Goal: Information Seeking & Learning: Learn about a topic

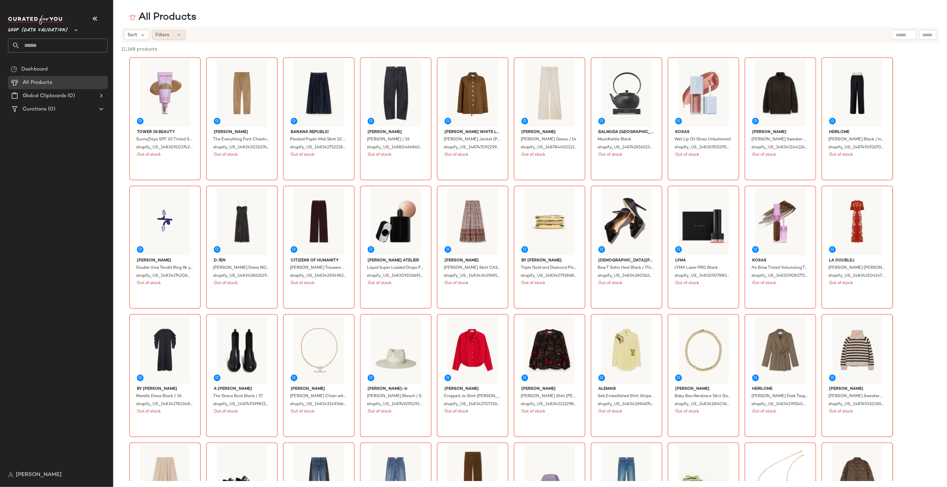
click at [173, 36] on div "Filters" at bounding box center [168, 35] width 33 height 10
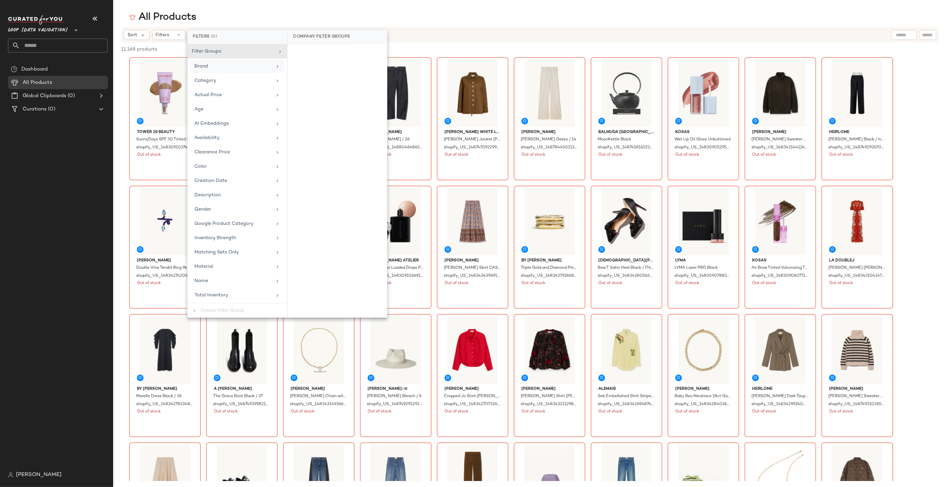
click at [243, 64] on div "Brand" at bounding box center [233, 66] width 78 height 7
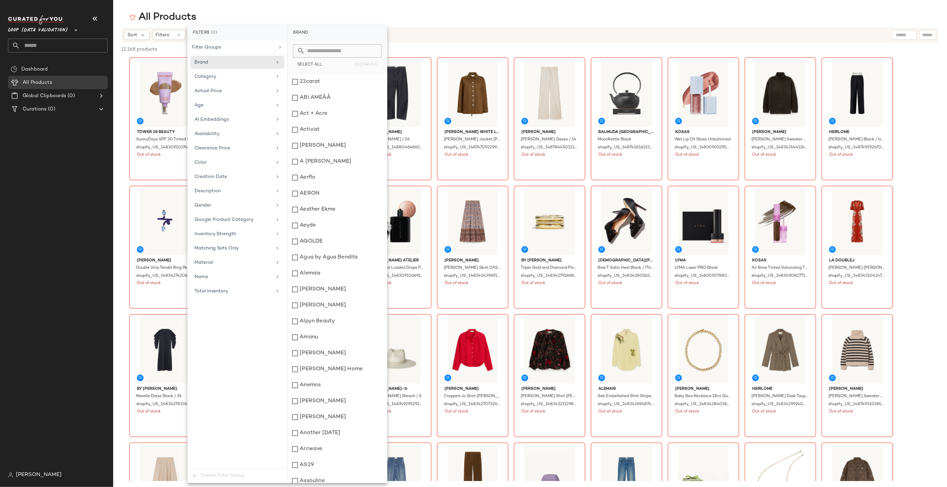
click at [322, 53] on input "text" at bounding box center [341, 50] width 73 height 13
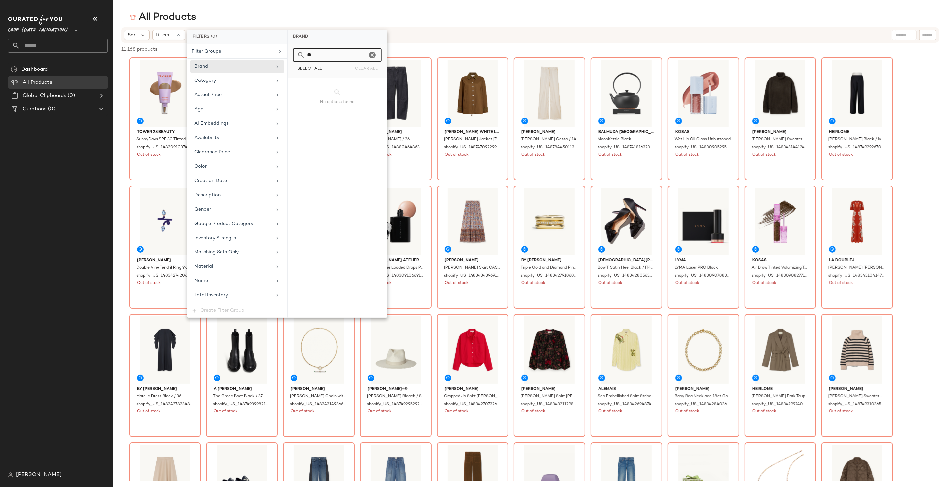
type input "**"
click at [359, 14] on div "All Products" at bounding box center [530, 17] width 834 height 13
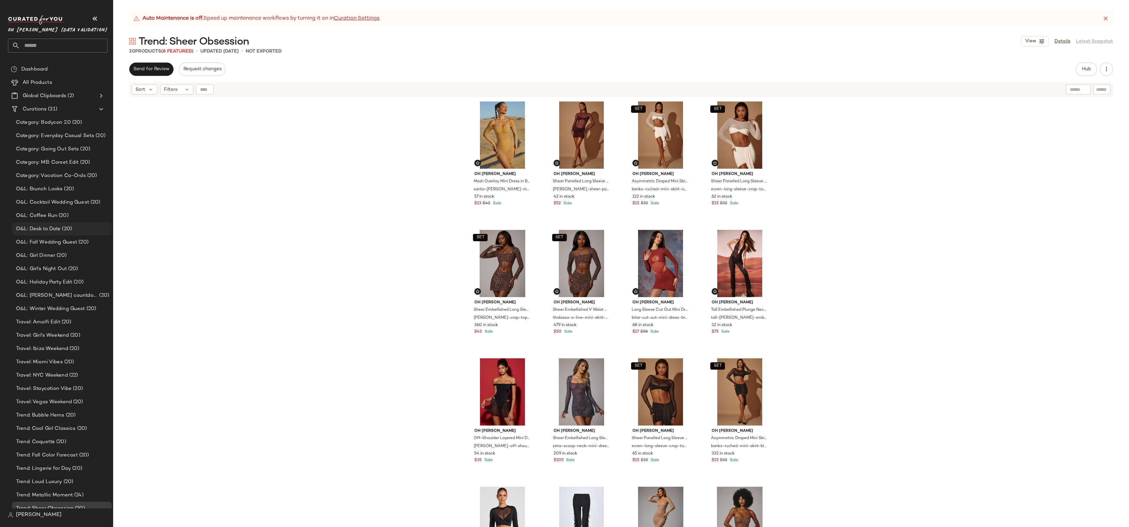
scroll to position [20, 0]
click at [58, 396] on span "Trend: Bubble Hems" at bounding box center [40, 396] width 49 height 8
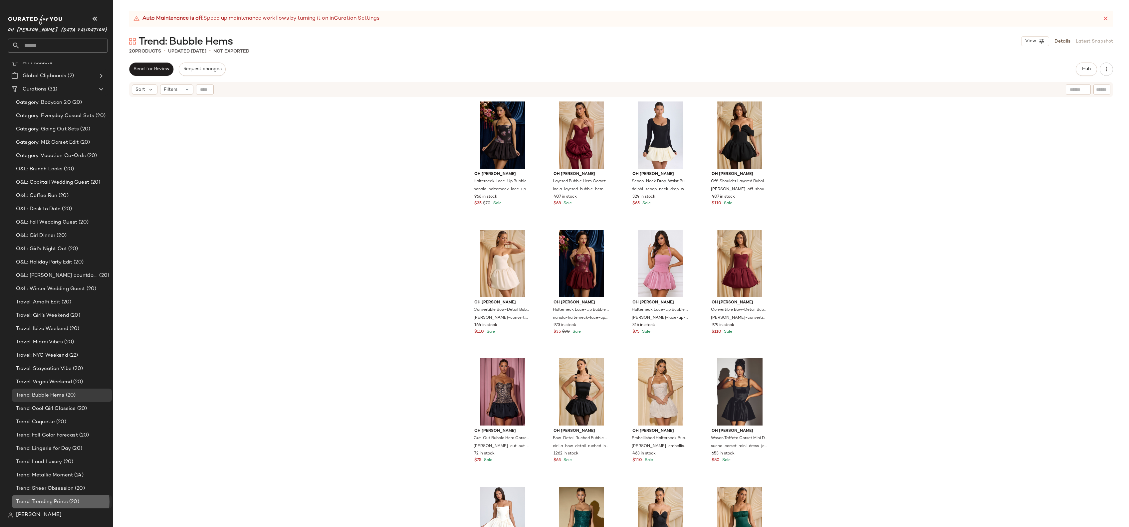
drag, startPoint x: 55, startPoint y: 502, endPoint x: 47, endPoint y: 499, distance: 8.3
click at [55, 502] on span "Trend: Trending Prints" at bounding box center [42, 502] width 52 height 8
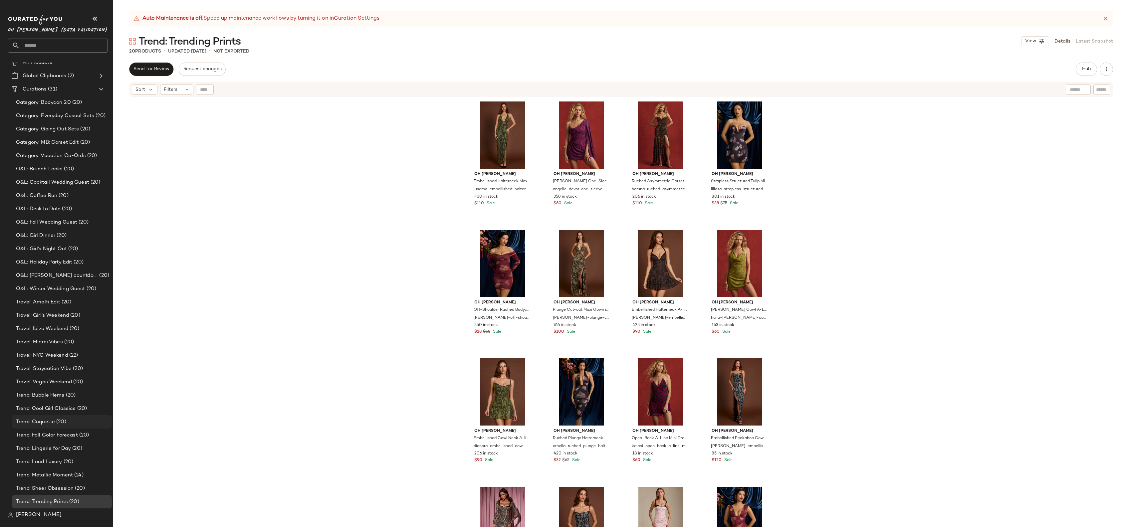
click at [62, 423] on span "(20)" at bounding box center [60, 423] width 11 height 8
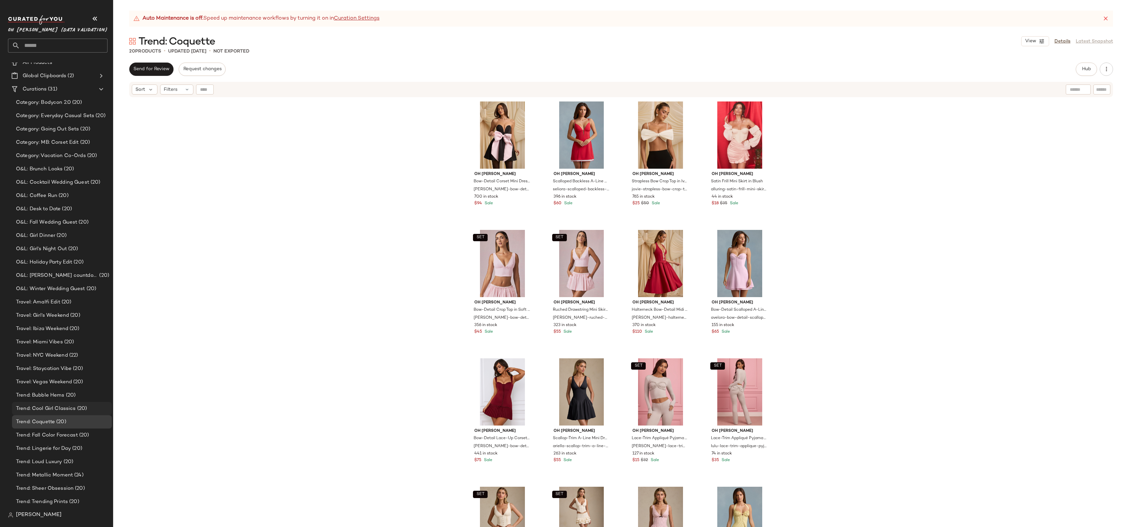
click at [79, 405] on span "(20)" at bounding box center [81, 409] width 11 height 8
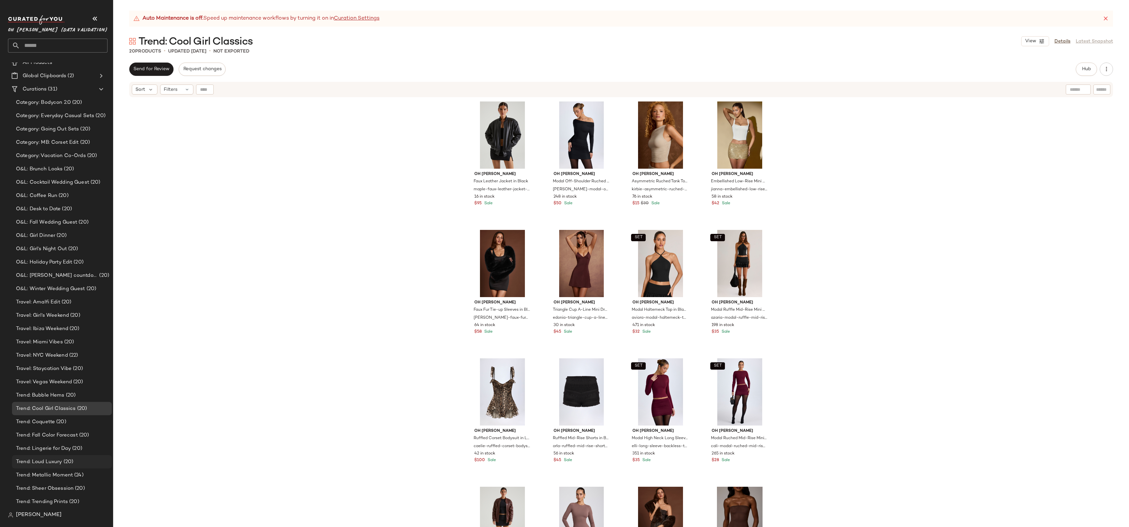
click at [50, 464] on span "Trend: Loud Luxury" at bounding box center [39, 463] width 46 height 8
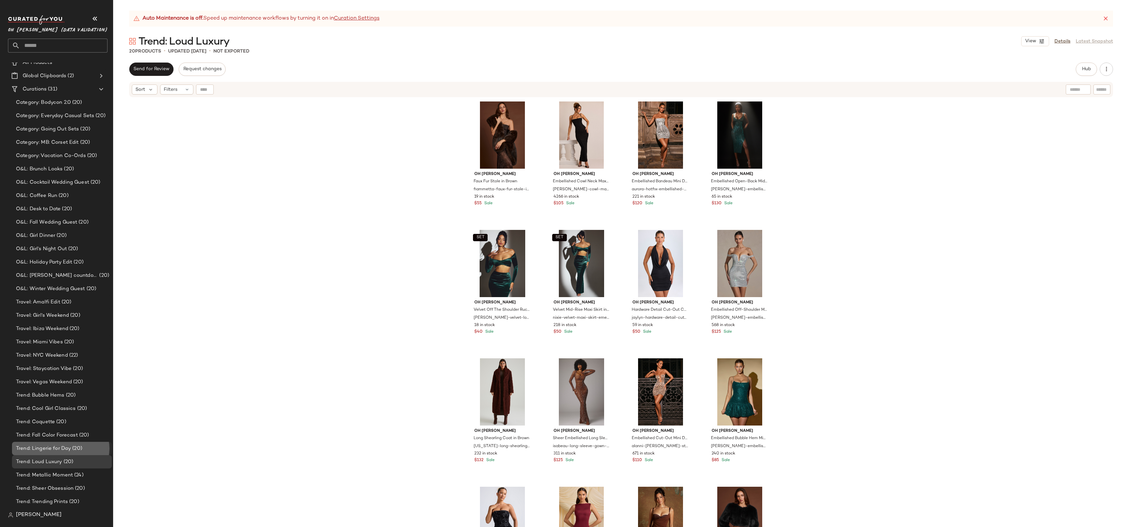
click at [67, 448] on span "Trend: Lingerie for Day" at bounding box center [43, 449] width 55 height 8
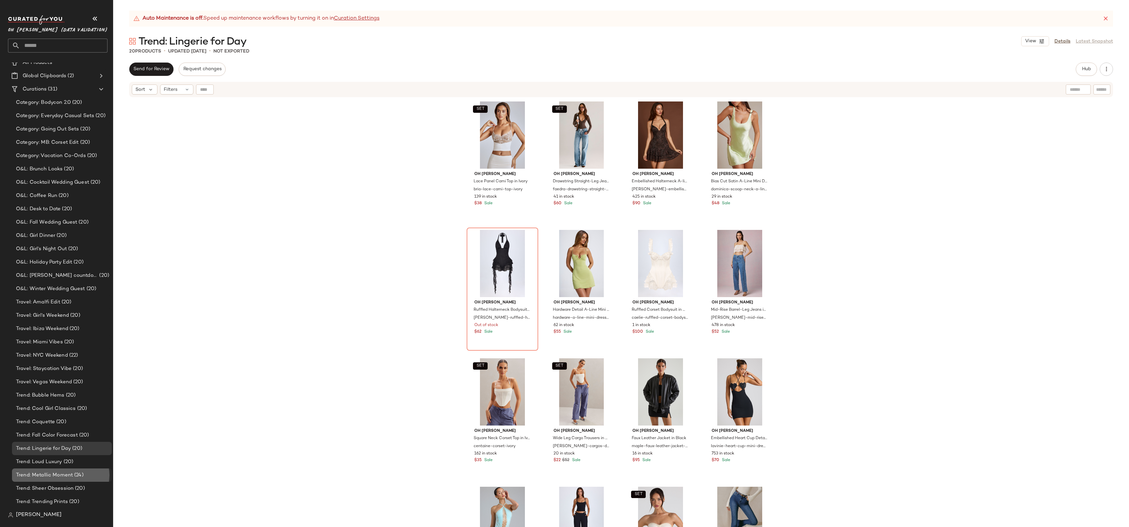
click at [42, 475] on span "Trend: Metallic Moment" at bounding box center [44, 476] width 57 height 8
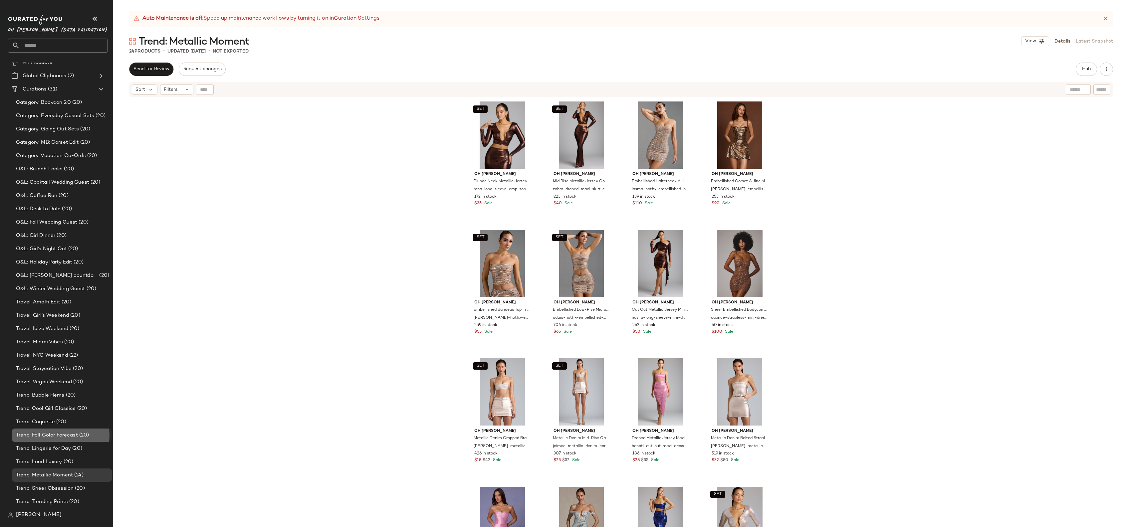
click at [86, 435] on span "(20)" at bounding box center [83, 436] width 11 height 8
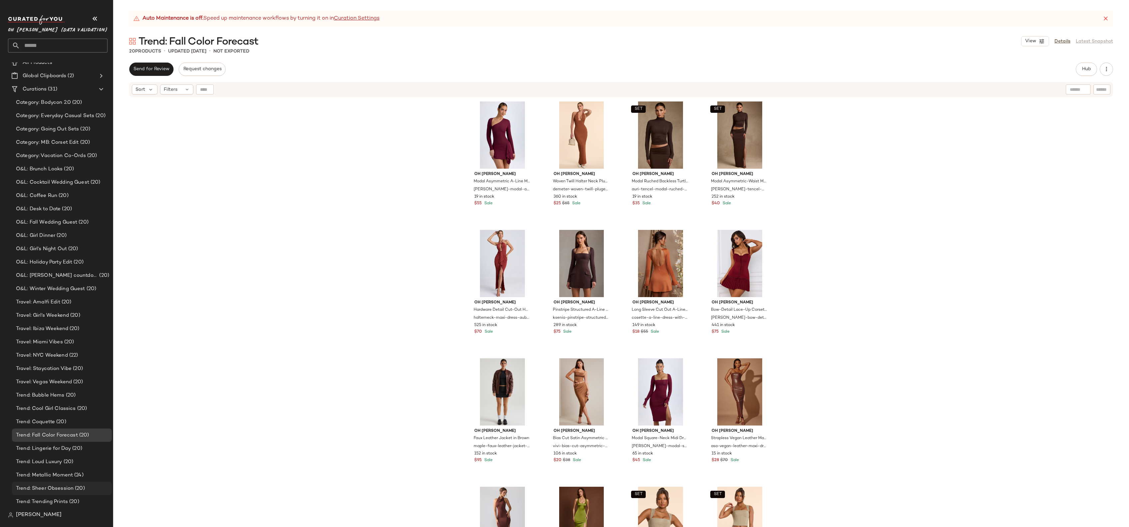
click at [64, 487] on span "Trend: Sheer Obsession" at bounding box center [45, 489] width 58 height 8
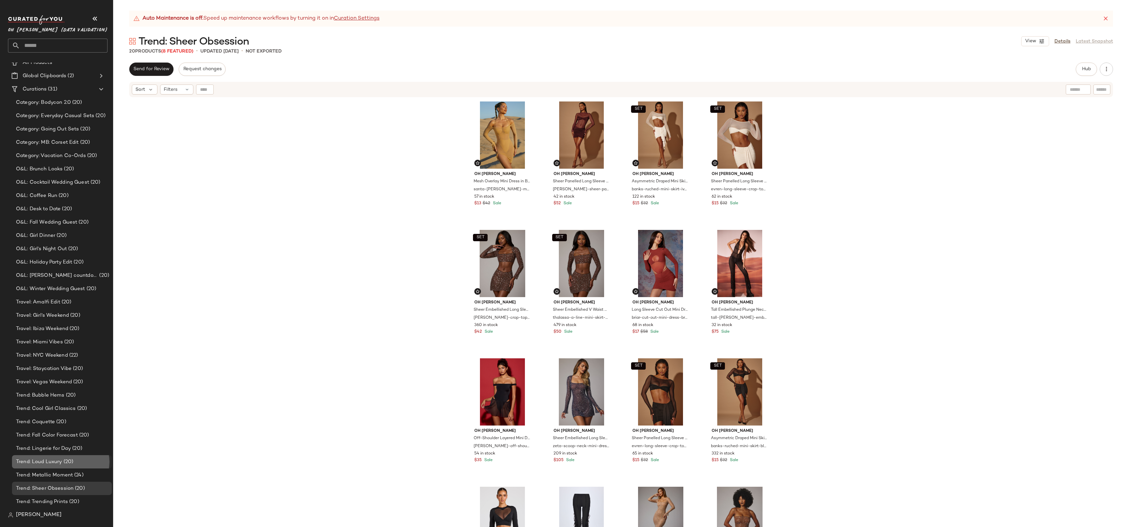
click at [71, 460] on span "(20)" at bounding box center [67, 463] width 11 height 8
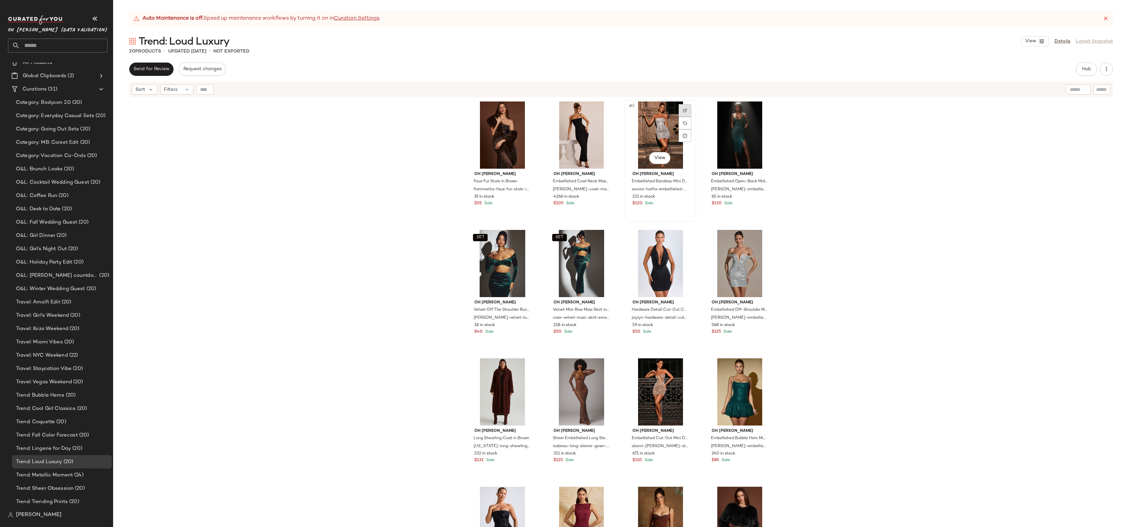
click at [686, 112] on div at bounding box center [685, 110] width 13 height 13
click at [82, 475] on span "(24)" at bounding box center [78, 476] width 11 height 8
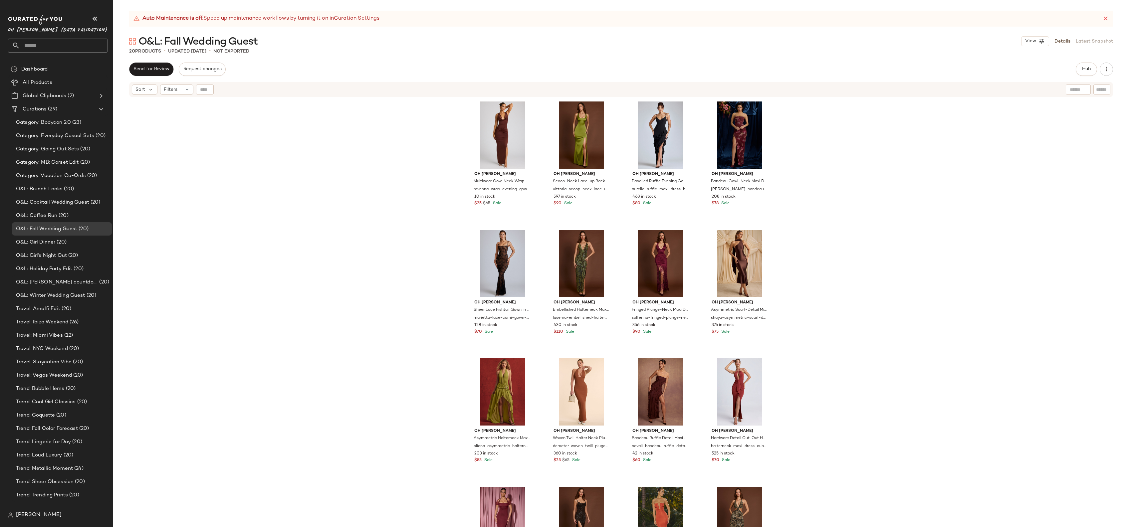
click at [345, 101] on div "Oh Polly Multiwear Cowl Neck Wrap Over Evening Gown in Chocolate Brown ravenna-…" at bounding box center [621, 321] width 1016 height 446
click at [668, 270] on div "#7 View" at bounding box center [660, 263] width 67 height 67
click at [661, 282] on body "Oh Polly (Data Validation) ** Dashboard All Products Global Clipboards (2) Cura…" at bounding box center [564, 263] width 1129 height 527
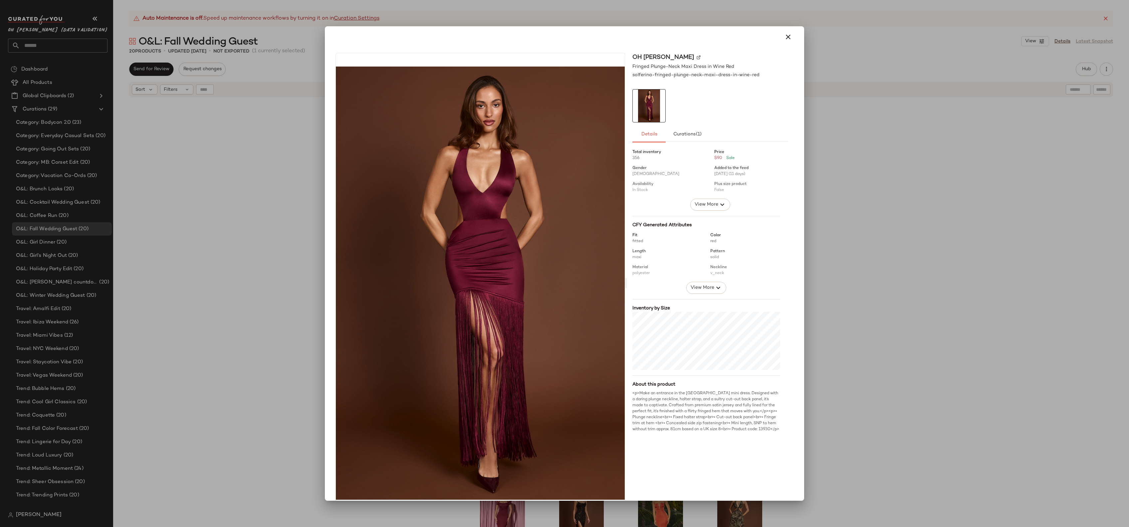
click at [236, 213] on div at bounding box center [564, 263] width 1129 height 527
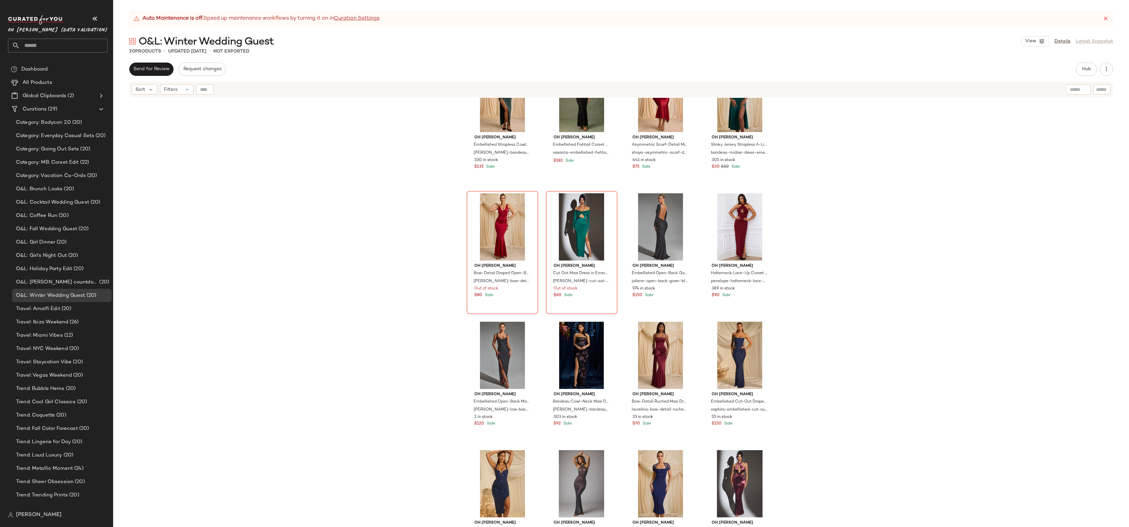
scroll to position [160, 0]
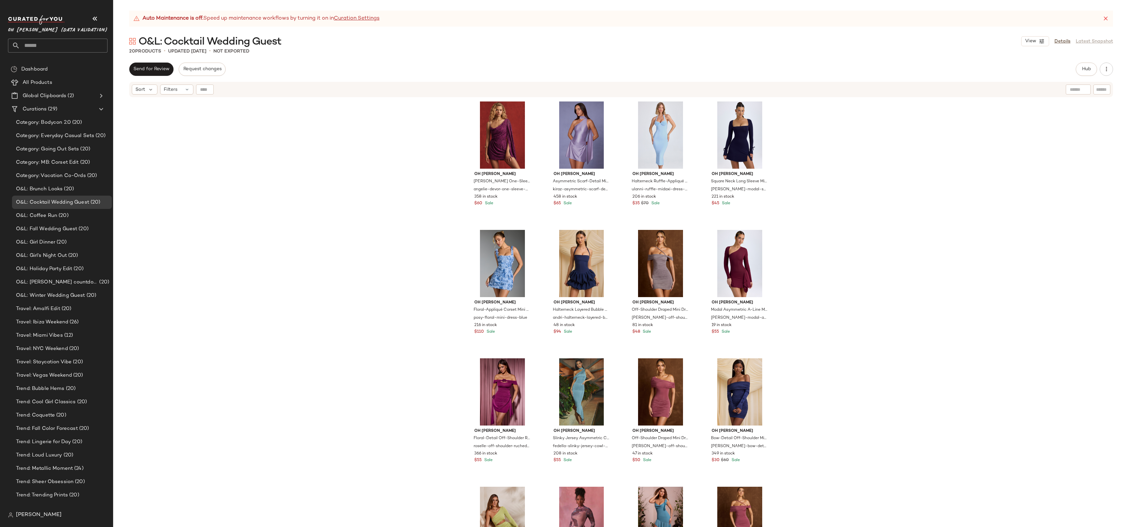
click at [299, 210] on div "Oh Polly Devoré One-Sleeve A-Line Mini Dress in Berry Purple angelie-devor-one-…" at bounding box center [621, 321] width 1016 height 446
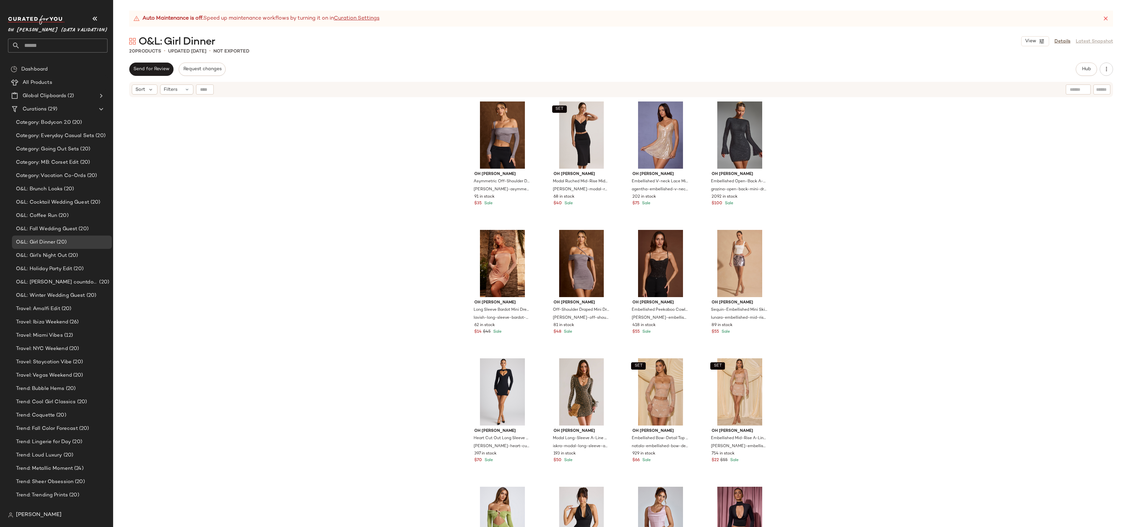
click at [286, 147] on div "Oh Polly Asymmetric Off-Shoulder Draped Top in Steel Grey carryn-asymmetric-off…" at bounding box center [621, 321] width 1016 height 446
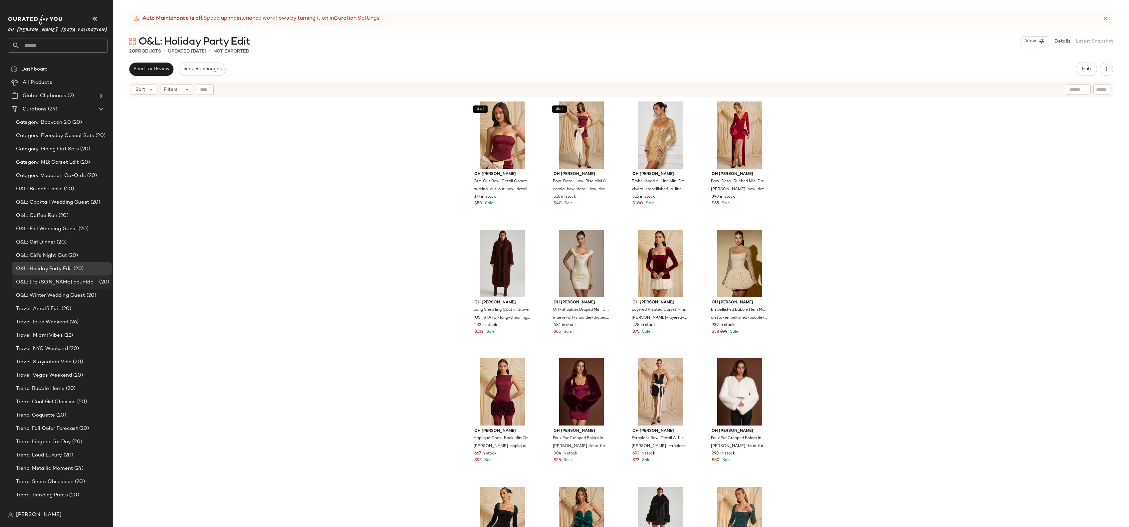
click at [98, 284] on span "(20)" at bounding box center [103, 283] width 11 height 8
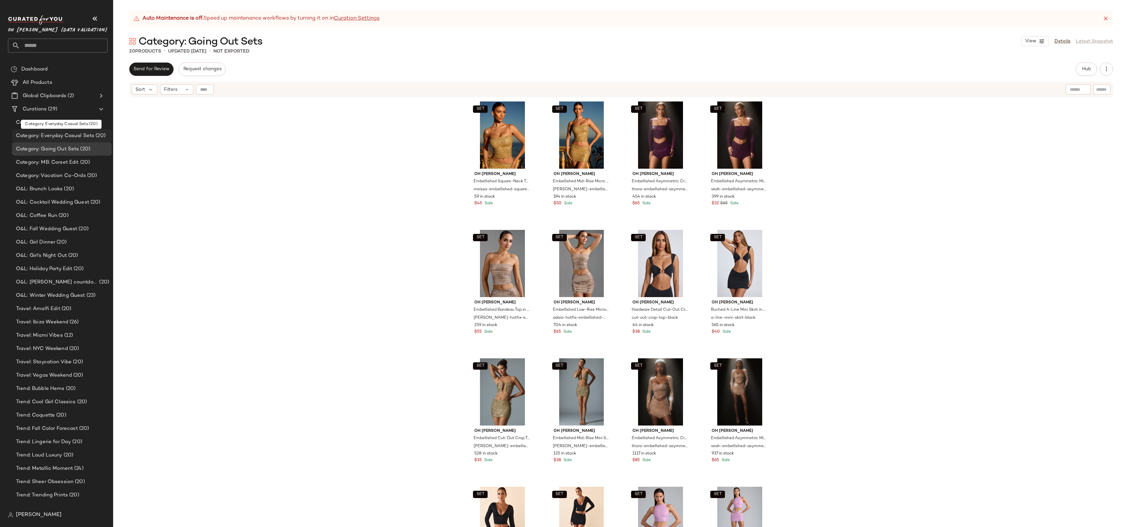
click at [77, 137] on span "Category: Everyday Casual Sets" at bounding box center [55, 136] width 78 height 8
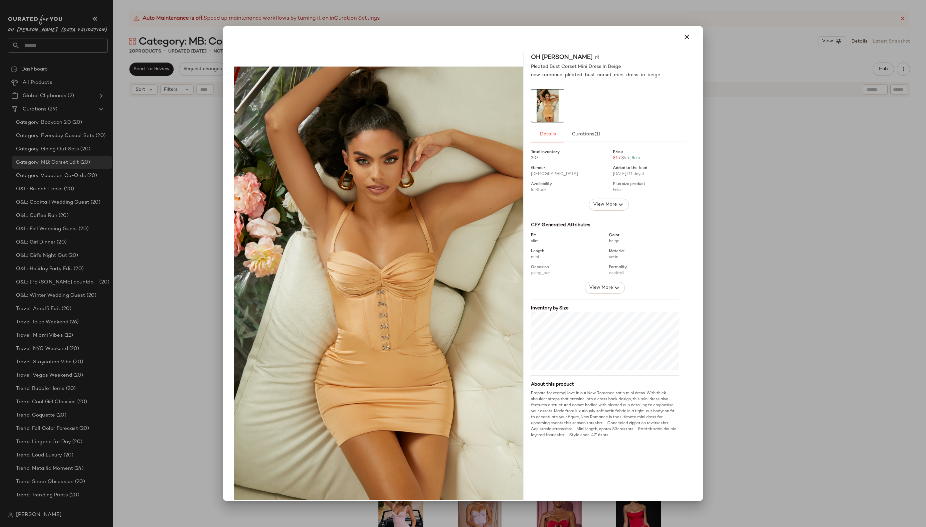
click at [776, 108] on div at bounding box center [463, 263] width 926 height 527
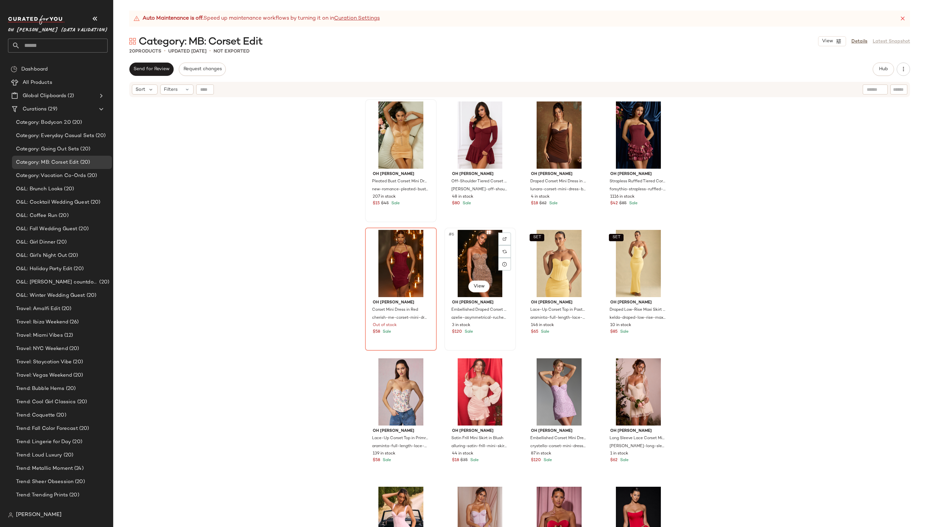
click at [478, 267] on div "#6 View" at bounding box center [480, 263] width 67 height 67
click at [479, 283] on body "Oh [PERSON_NAME] (Data Validation) ** Dashboard All Products Global Clipboards …" at bounding box center [463, 263] width 926 height 527
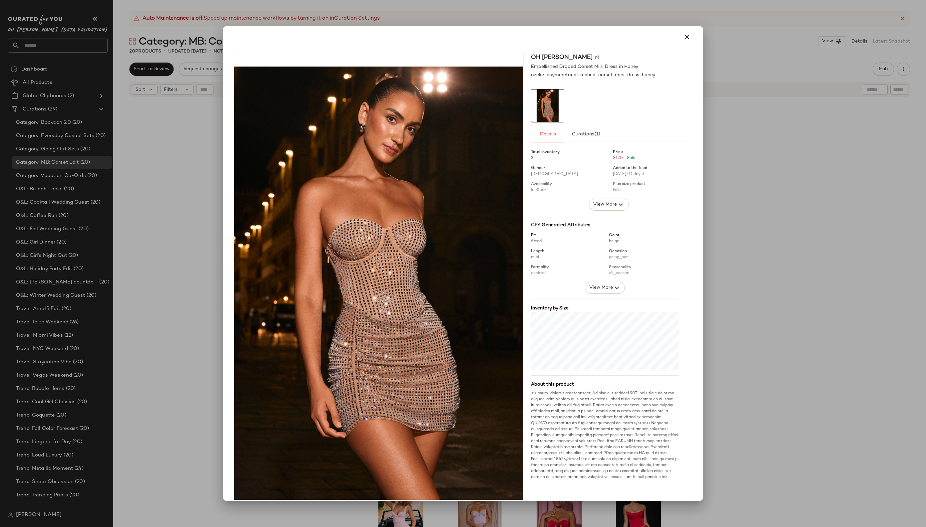
click at [173, 126] on div at bounding box center [463, 263] width 926 height 527
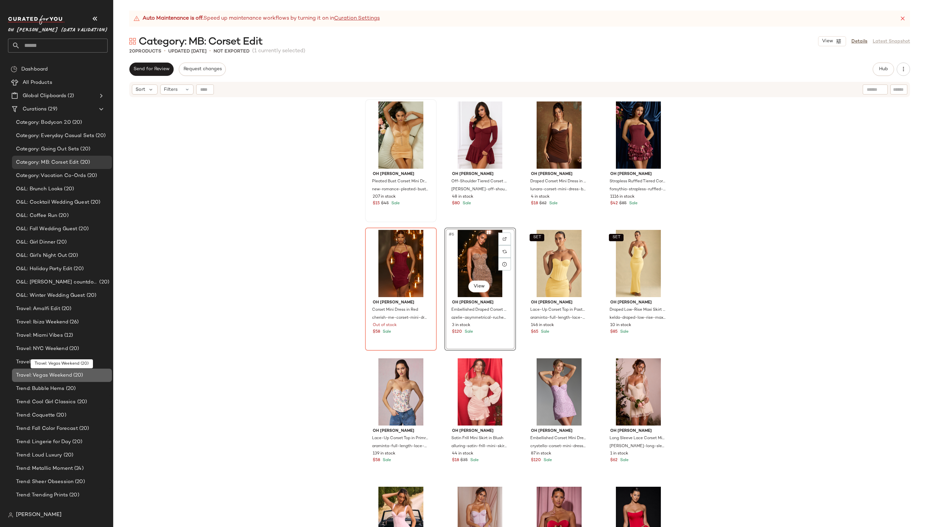
click at [67, 372] on span "Travel: Vegas Weekend" at bounding box center [44, 376] width 56 height 8
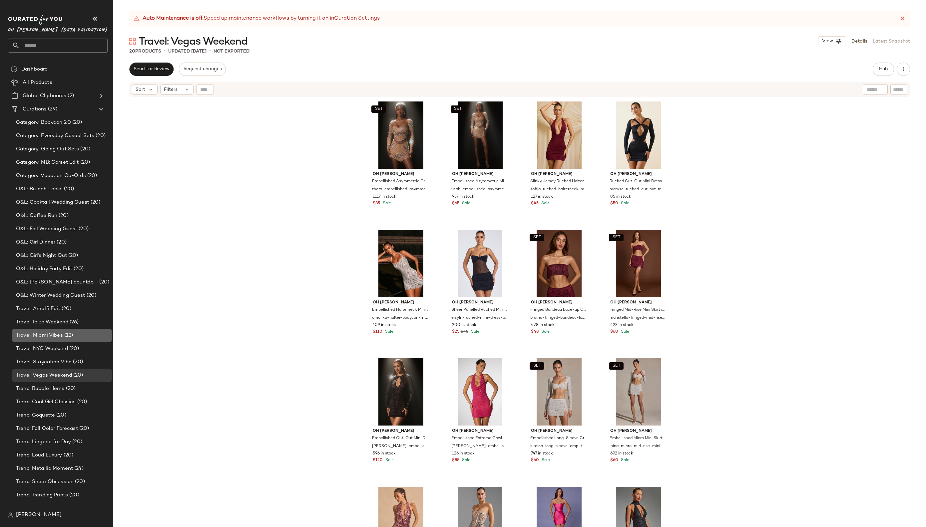
click at [65, 336] on span "(12)" at bounding box center [68, 336] width 10 height 8
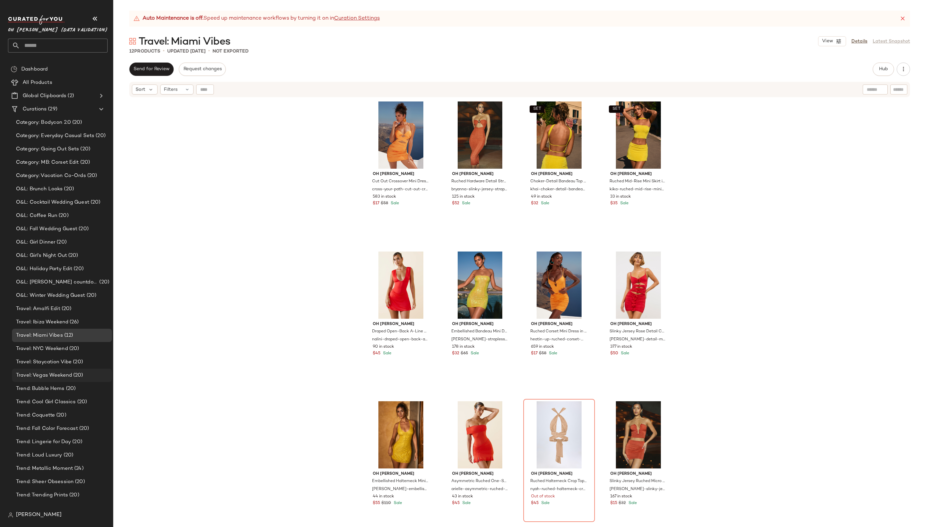
click at [76, 377] on span "(20)" at bounding box center [77, 376] width 11 height 8
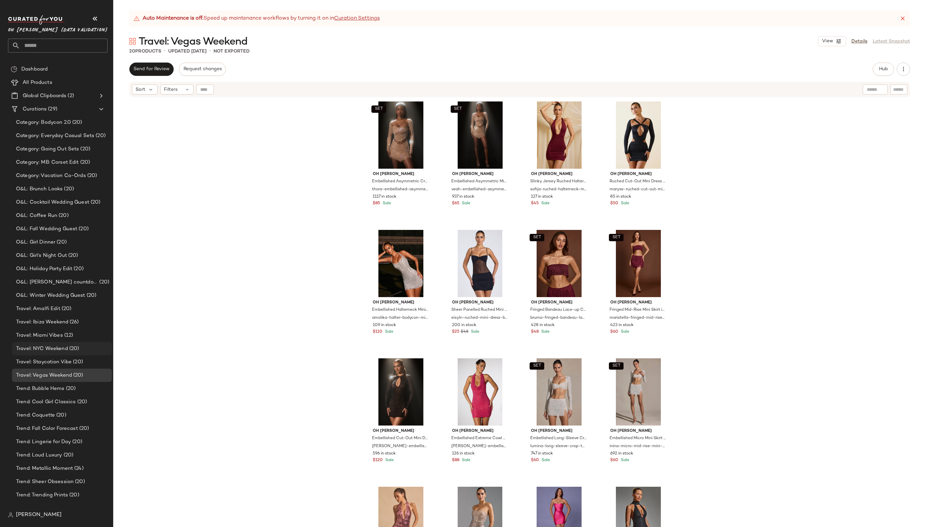
click at [61, 349] on span "Travel: NYC Weekend" at bounding box center [42, 349] width 52 height 8
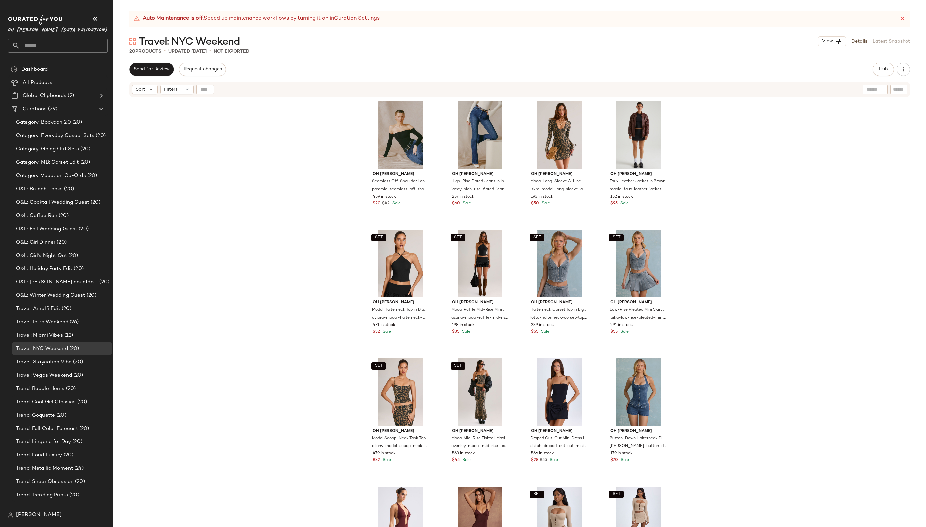
click at [171, 174] on div "Oh Polly Seamless Off-Shoulder Long-Sleeve Bodysuit in Black pammie-seamless-of…" at bounding box center [519, 321] width 812 height 446
click at [61, 320] on span "Travel: Ibiza Weekend" at bounding box center [42, 323] width 52 height 8
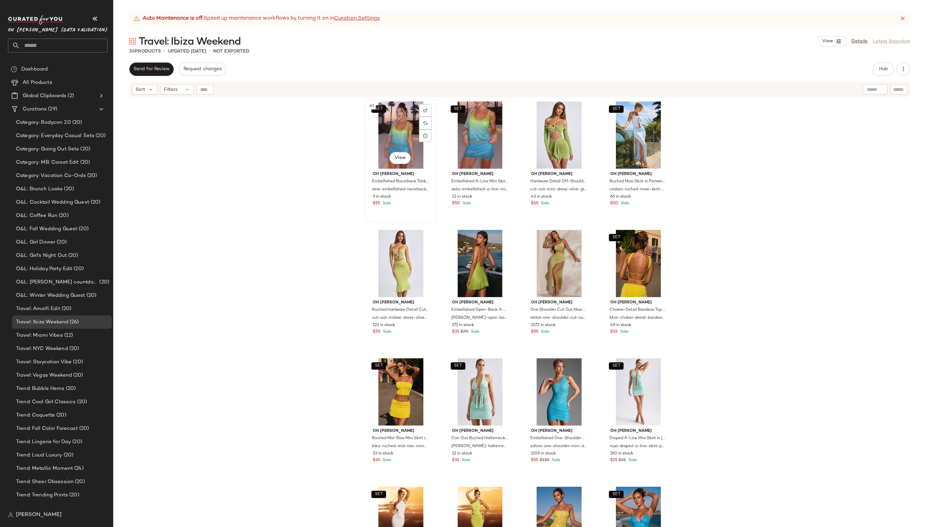
click at [392, 127] on div "SET #1 View" at bounding box center [400, 135] width 67 height 67
click at [405, 161] on body "Oh [PERSON_NAME] (Data Validation) ** Dashboard All Products Global Clipboards …" at bounding box center [463, 263] width 926 height 527
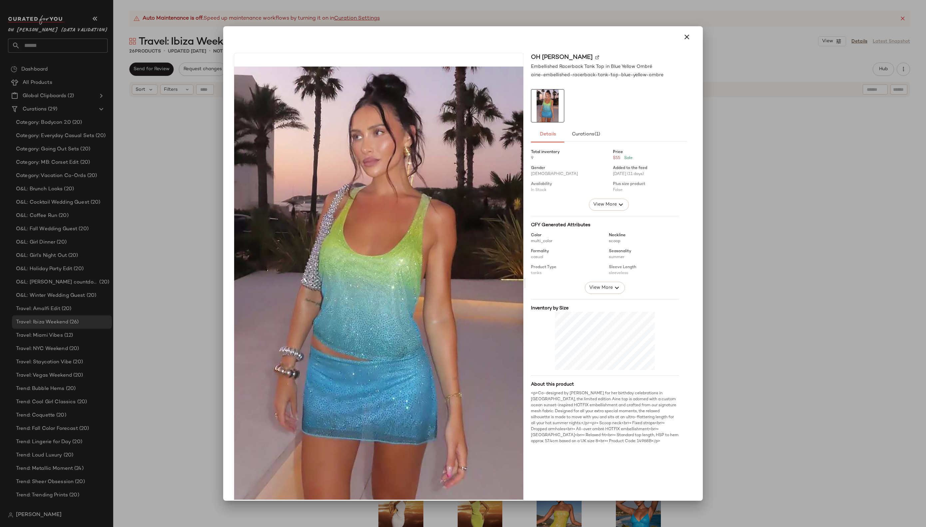
click at [208, 51] on div at bounding box center [463, 263] width 926 height 527
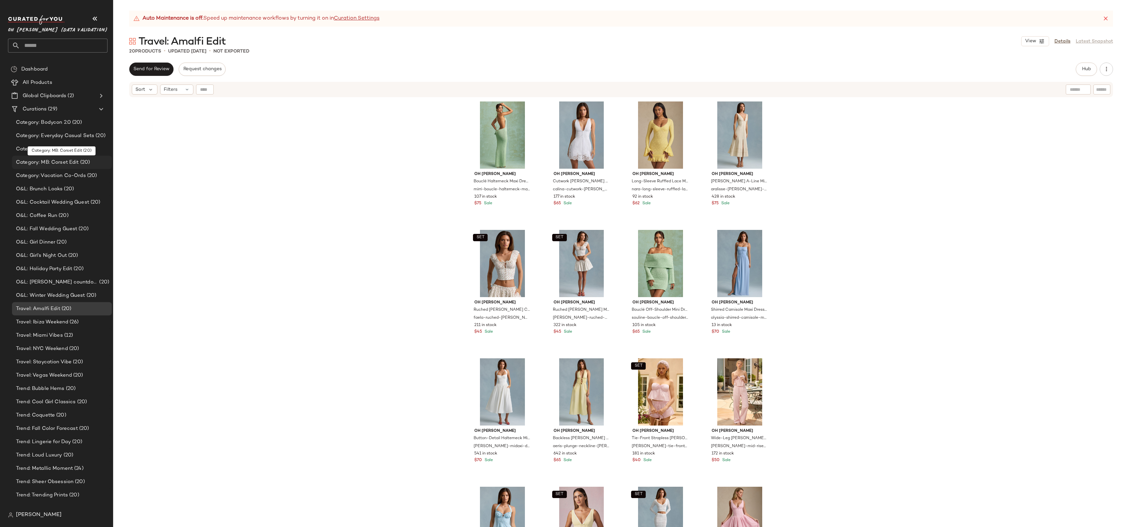
click at [56, 160] on span "Category: MB: Corset Edit" at bounding box center [47, 163] width 63 height 8
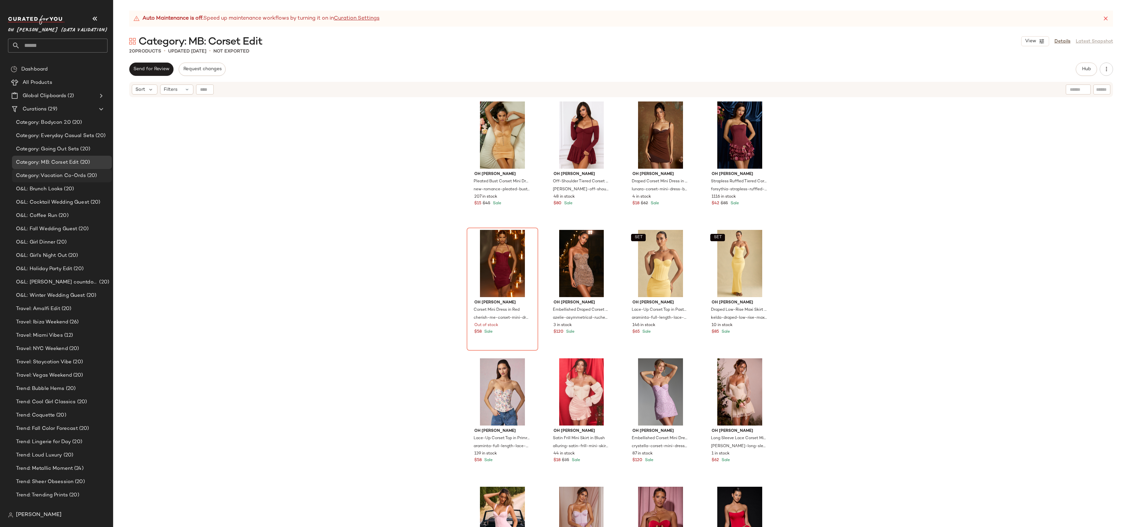
click at [63, 177] on span "Category: Vacation Co-Ords" at bounding box center [51, 176] width 70 height 8
